Goal: Navigation & Orientation: Find specific page/section

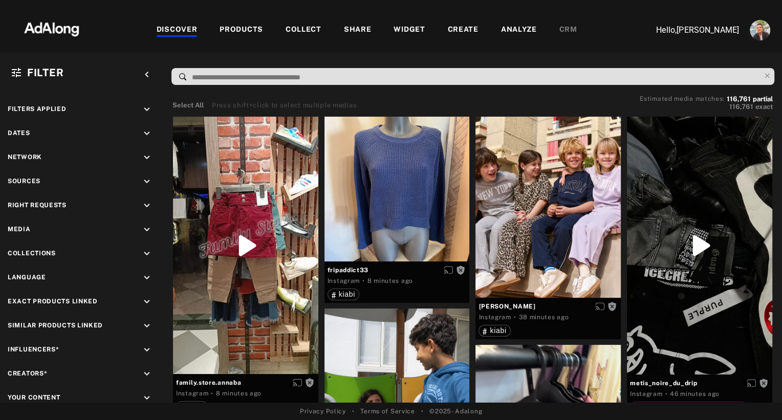
click at [252, 30] on div "PRODUCTS" at bounding box center [242, 30] width 44 height 12
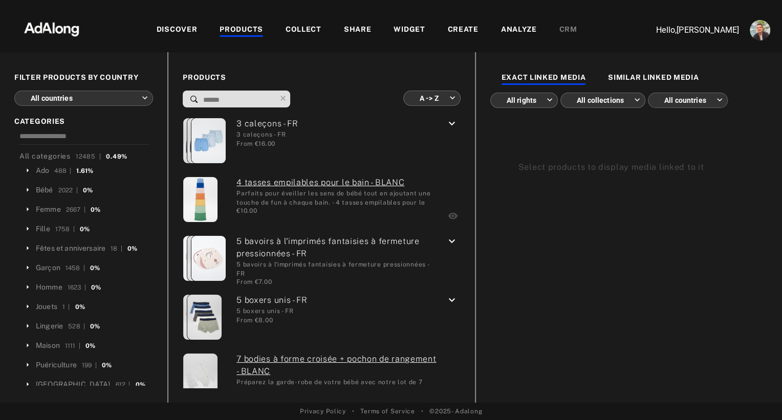
click at [62, 21] on img at bounding box center [52, 28] width 90 height 31
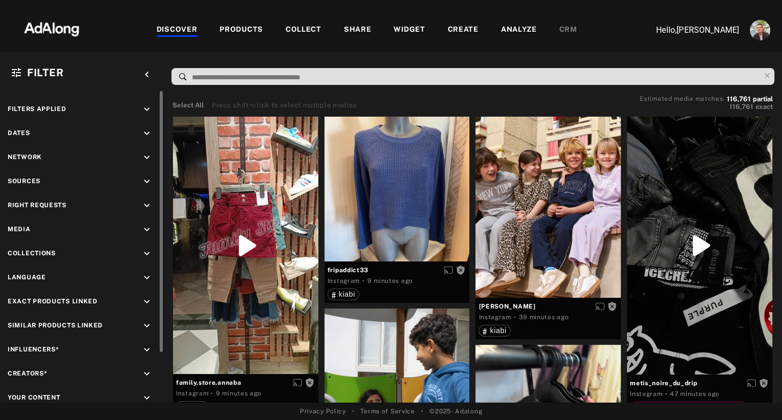
click at [145, 207] on icon "keyboard_arrow_down" at bounding box center [146, 205] width 11 height 11
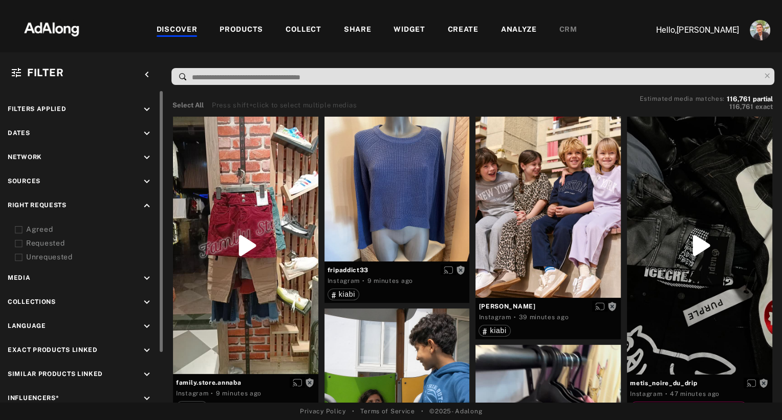
click at [18, 229] on icon at bounding box center [19, 230] width 8 height 8
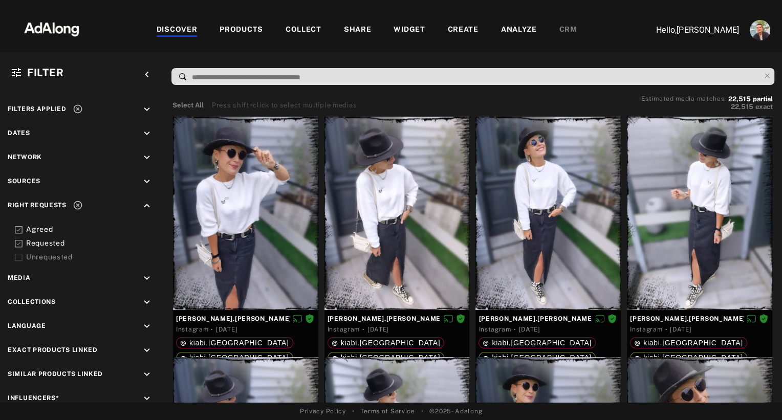
click at [19, 243] on icon at bounding box center [19, 244] width 8 height 8
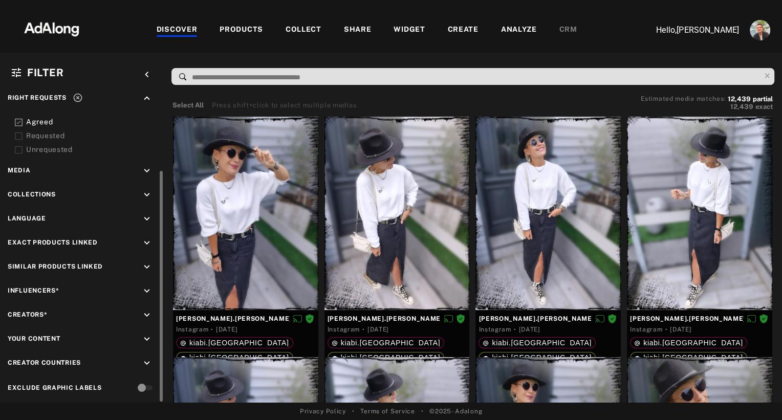
click at [147, 286] on icon "keyboard_arrow_down" at bounding box center [146, 291] width 11 height 11
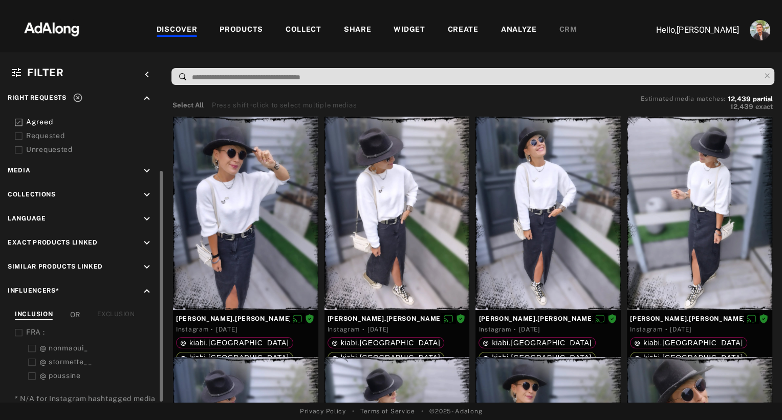
click at [118, 310] on div "EXCLUSION" at bounding box center [115, 315] width 37 height 11
click at [17, 330] on icon at bounding box center [19, 333] width 8 height 8
